Goal: Transaction & Acquisition: Purchase product/service

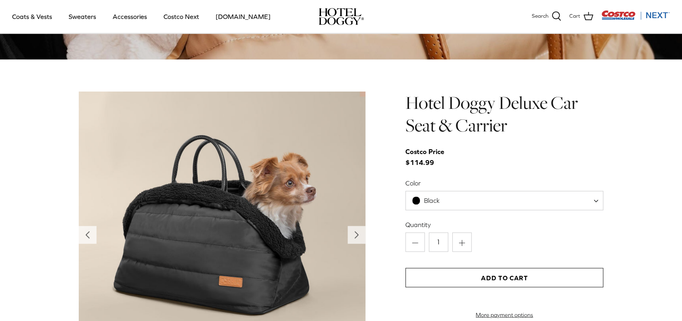
scroll to position [808, 0]
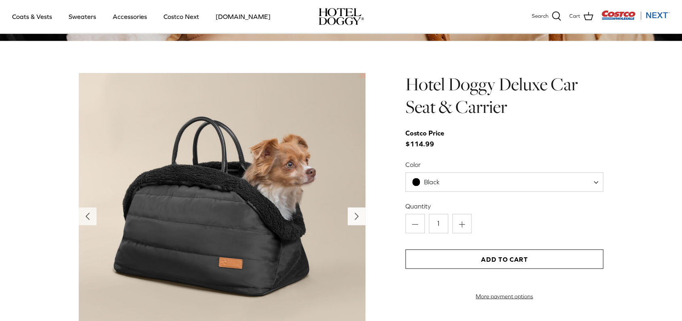
click at [351, 216] on icon "Right" at bounding box center [356, 216] width 13 height 13
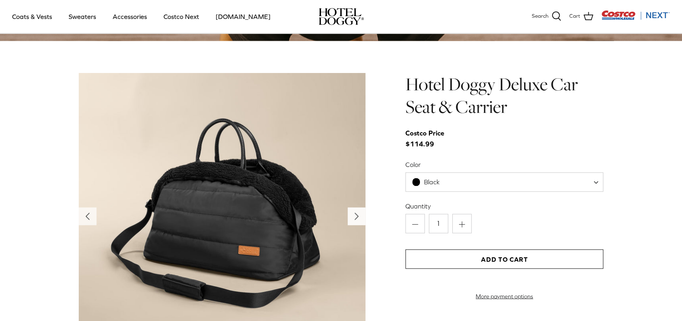
click at [353, 216] on icon "Right" at bounding box center [356, 216] width 13 height 13
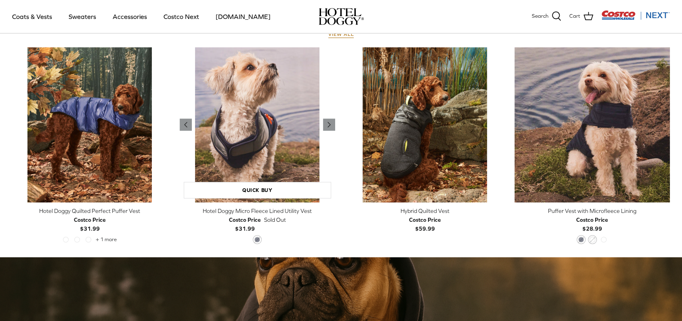
scroll to position [211, 0]
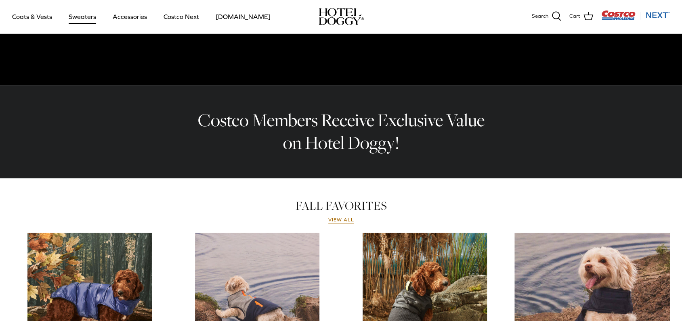
click at [75, 18] on link "Sweaters" at bounding box center [82, 16] width 42 height 27
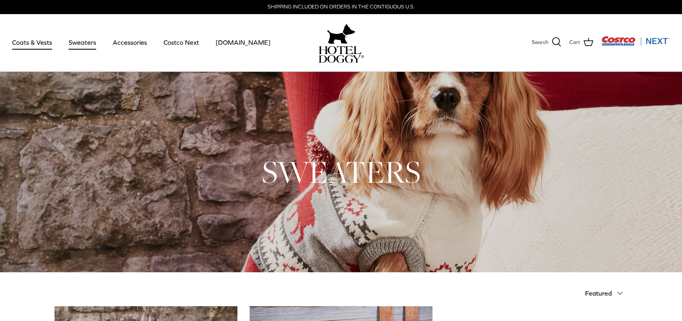
click at [34, 38] on link "Coats & Vests" at bounding box center [32, 42] width 55 height 27
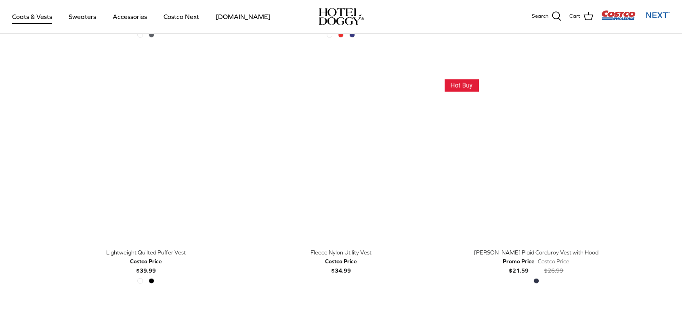
scroll to position [929, 0]
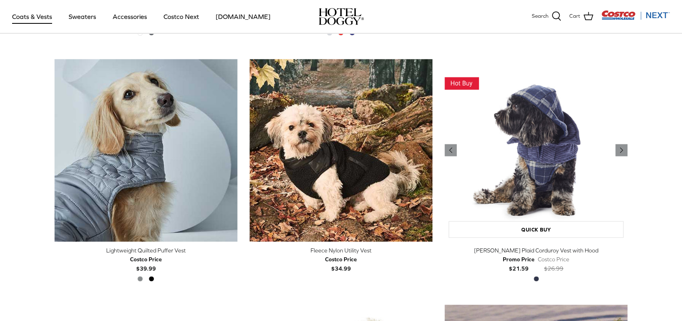
click at [567, 181] on img "Melton Plaid Corduroy Vest with Hood" at bounding box center [536, 150] width 183 height 183
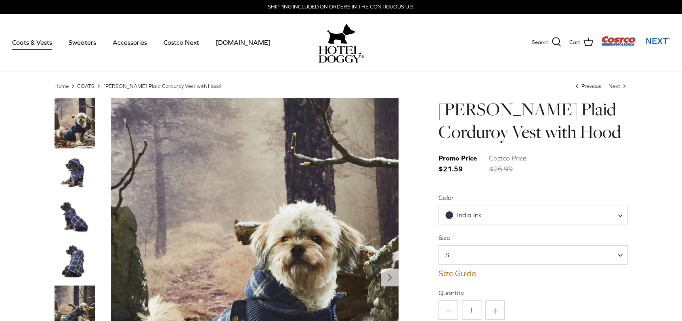
click at [477, 252] on span "S" at bounding box center [533, 254] width 189 height 19
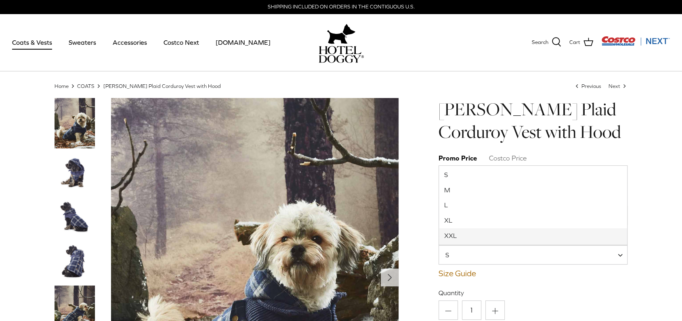
select select "XXL"
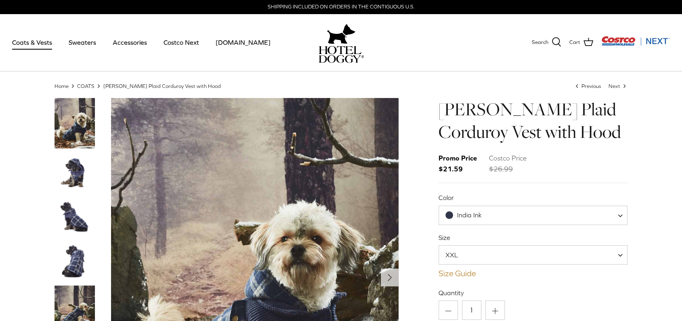
click at [468, 275] on link "Size Guide" at bounding box center [533, 274] width 189 height 10
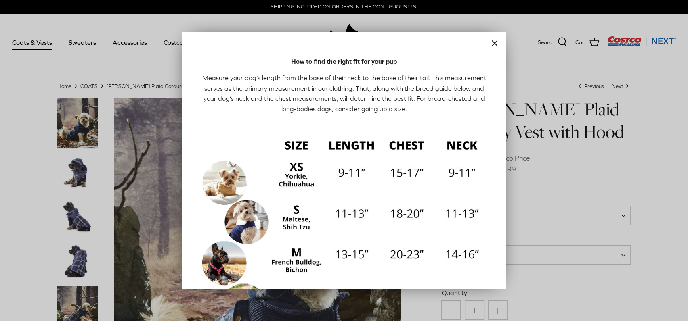
click at [492, 41] on line "Close" at bounding box center [494, 43] width 5 height 5
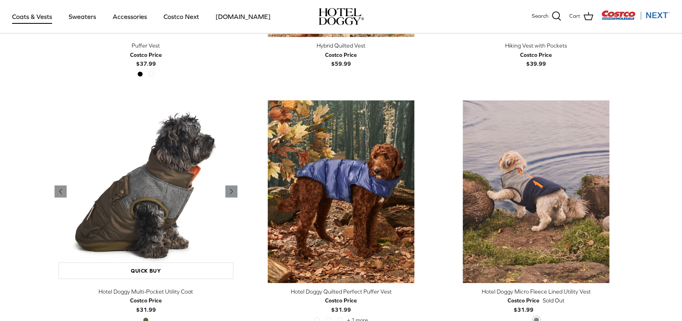
scroll to position [1621, 0]
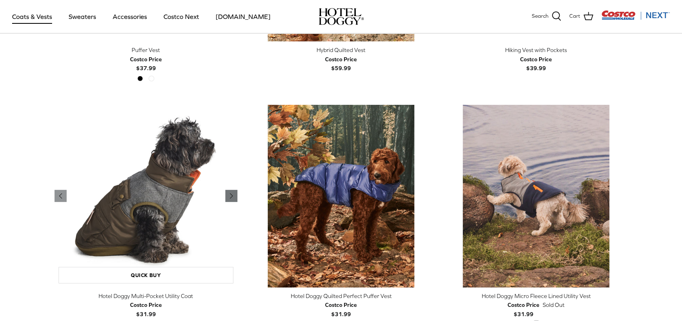
click at [232, 194] on icon "Right" at bounding box center [232, 196] width 10 height 10
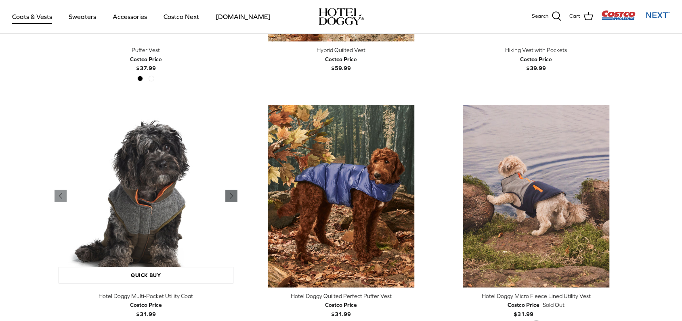
click at [232, 194] on icon "Right" at bounding box center [232, 196] width 10 height 10
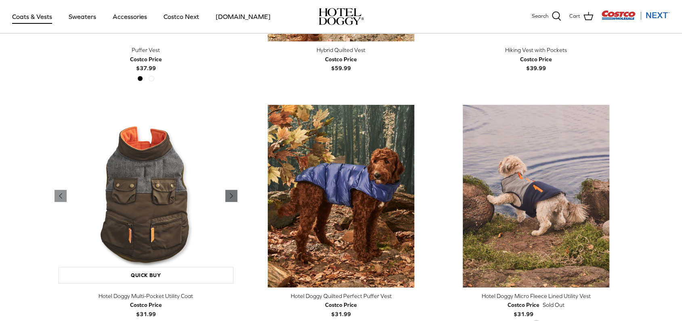
click at [232, 194] on icon "Right" at bounding box center [232, 196] width 10 height 10
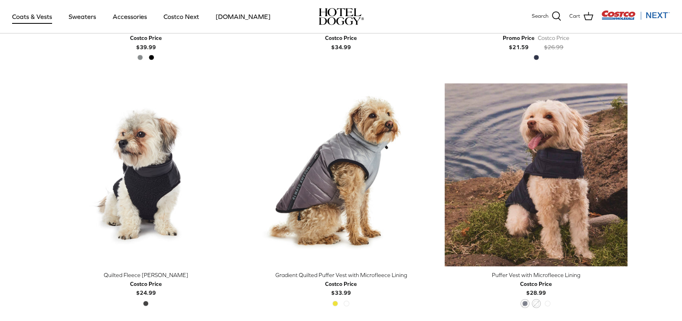
scroll to position [1137, 0]
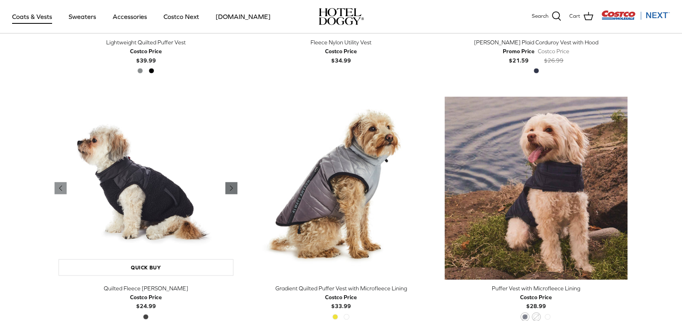
click at [227, 185] on icon "Right" at bounding box center [232, 189] width 10 height 10
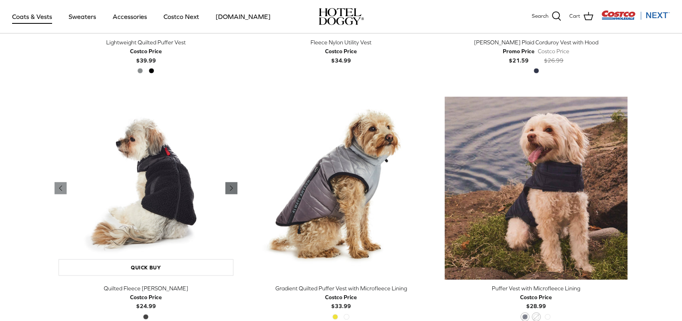
click at [227, 185] on icon "Right" at bounding box center [232, 189] width 10 height 10
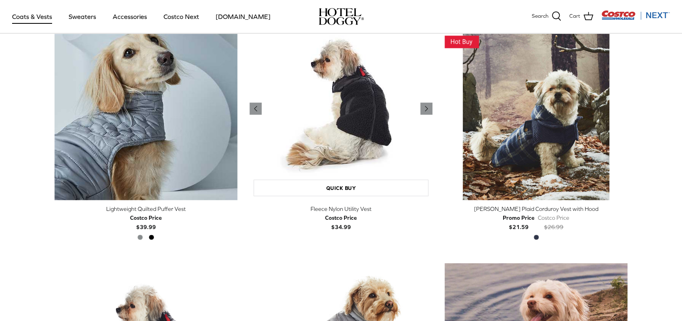
scroll to position [935, 0]
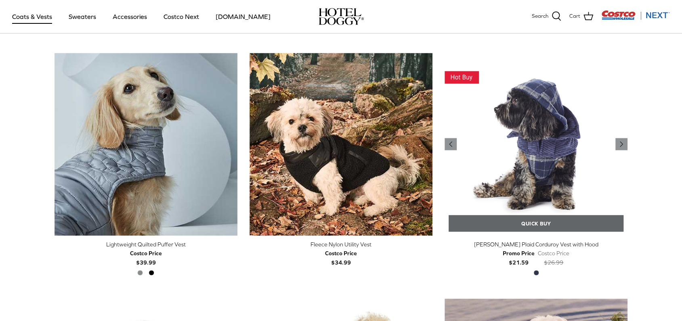
click at [529, 220] on link "Quick buy" at bounding box center [536, 223] width 175 height 17
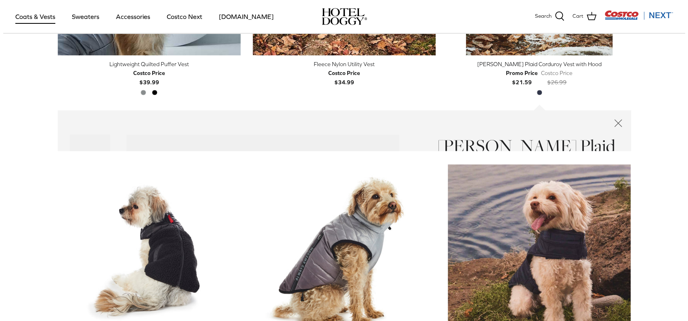
scroll to position [1177, 0]
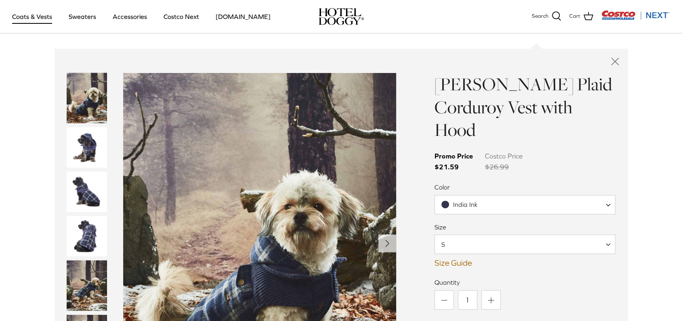
click at [480, 235] on span "S" at bounding box center [524, 244] width 181 height 19
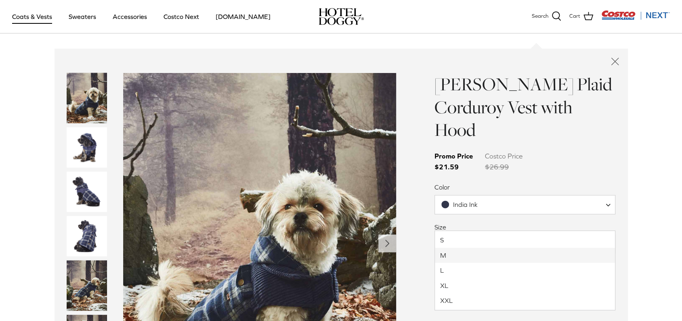
select select "M"
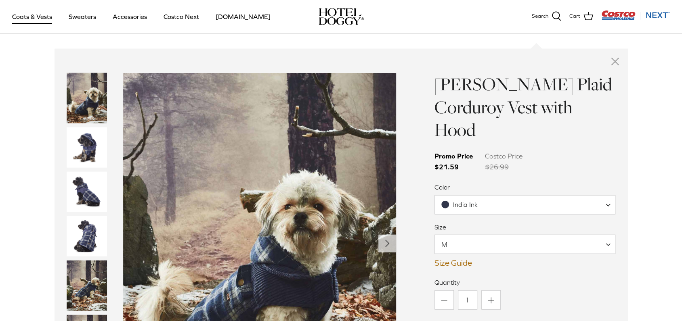
click at [440, 258] on link "Size Guide" at bounding box center [524, 263] width 181 height 10
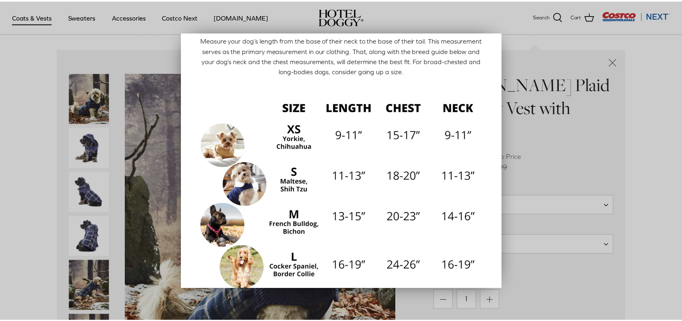
scroll to position [40, 0]
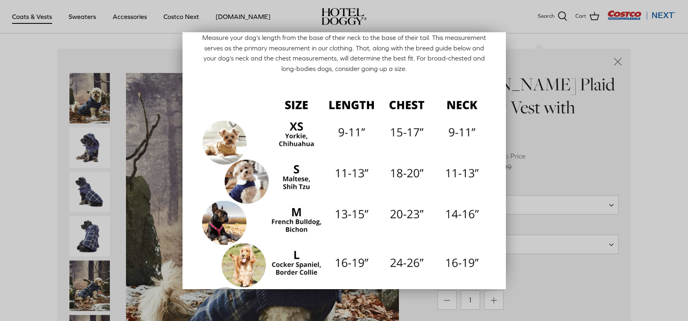
click at [525, 29] on div at bounding box center [344, 160] width 688 height 321
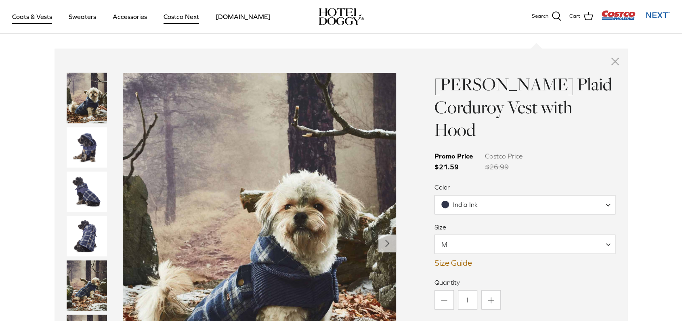
click at [180, 15] on link "Costco Next" at bounding box center [181, 16] width 50 height 27
